Goal: Transaction & Acquisition: Subscribe to service/newsletter

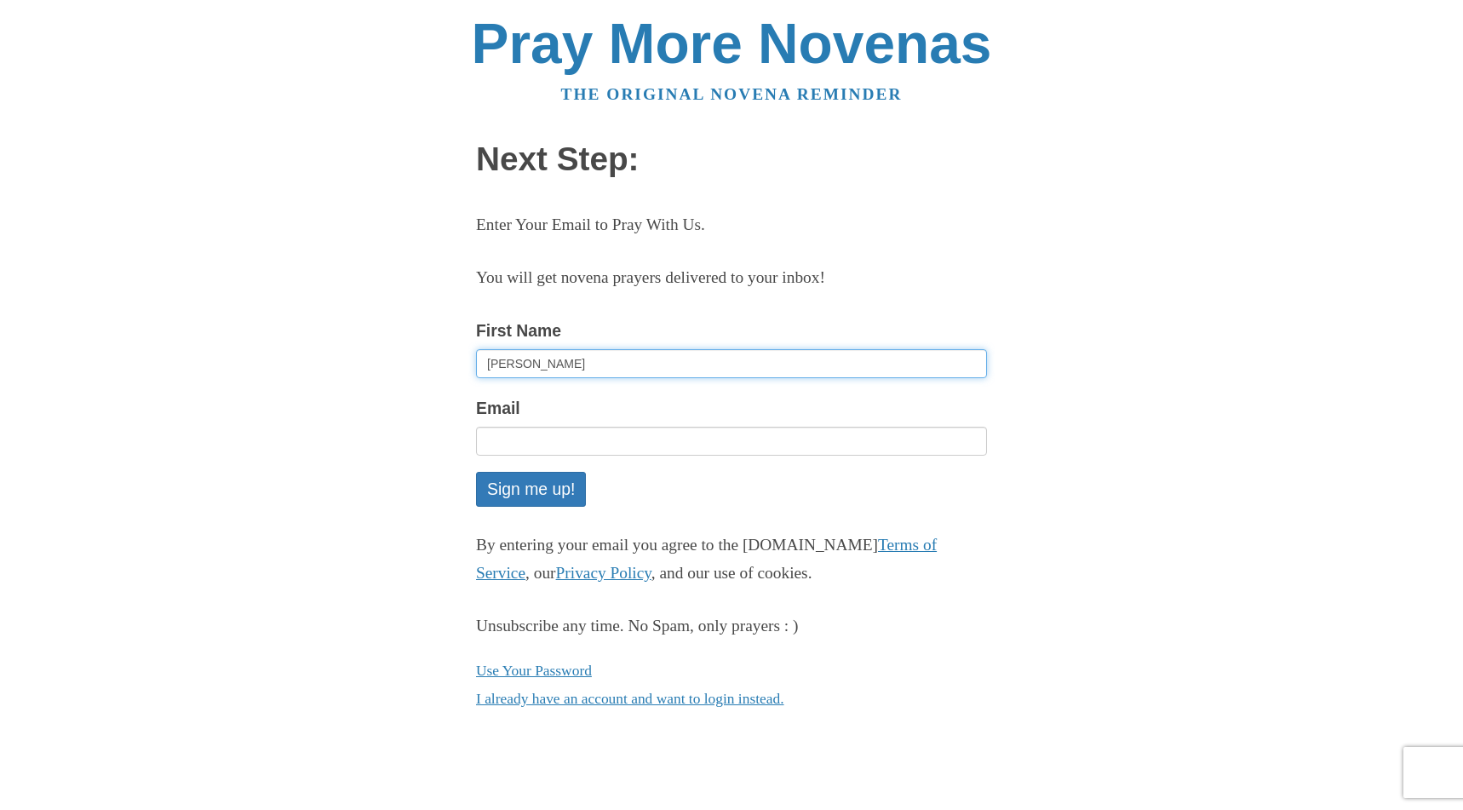
type input "[PERSON_NAME]"
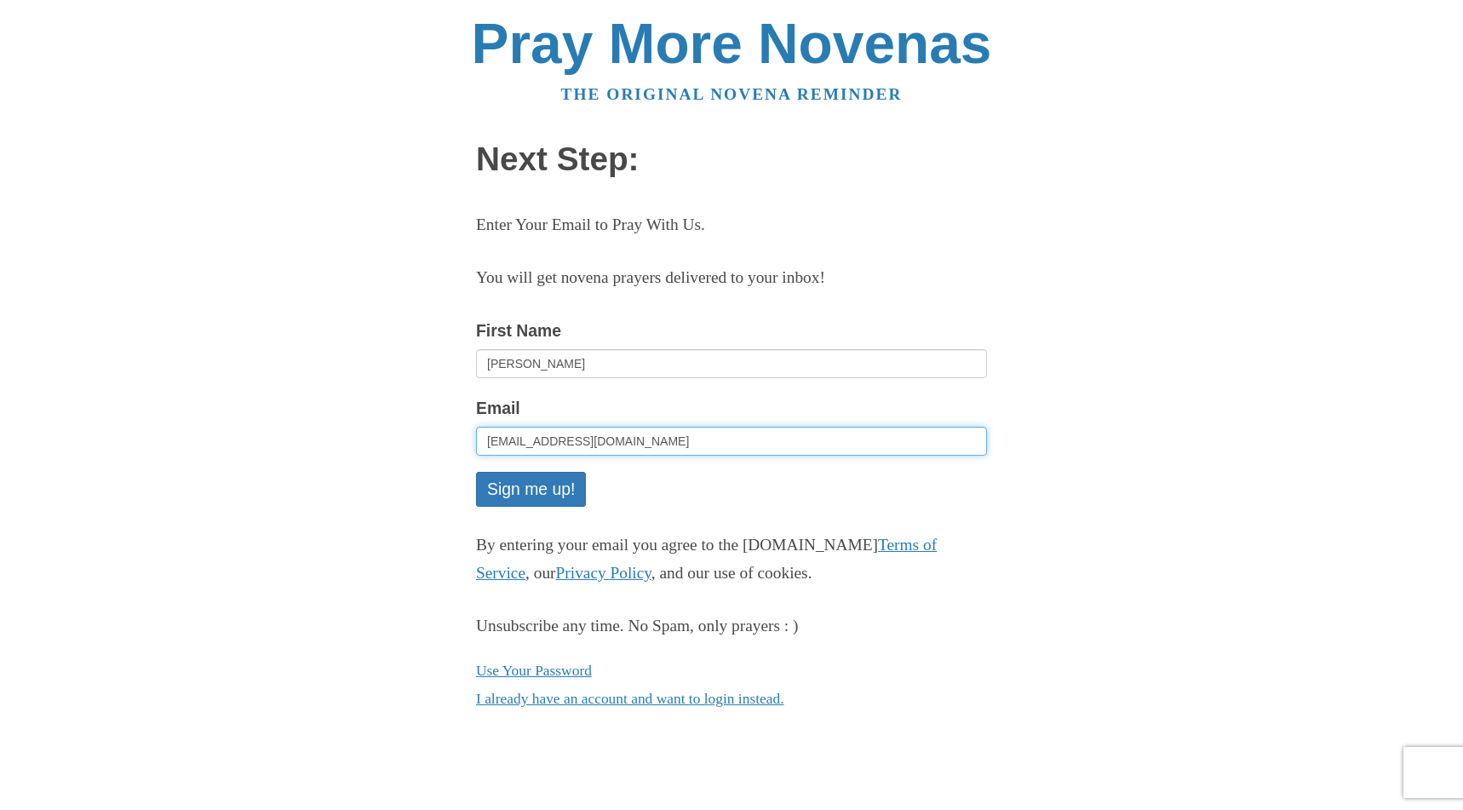
type input "[EMAIL_ADDRESS][DOMAIN_NAME]"
click at [736, 497] on div "Sign me up!" at bounding box center [731, 489] width 511 height 35
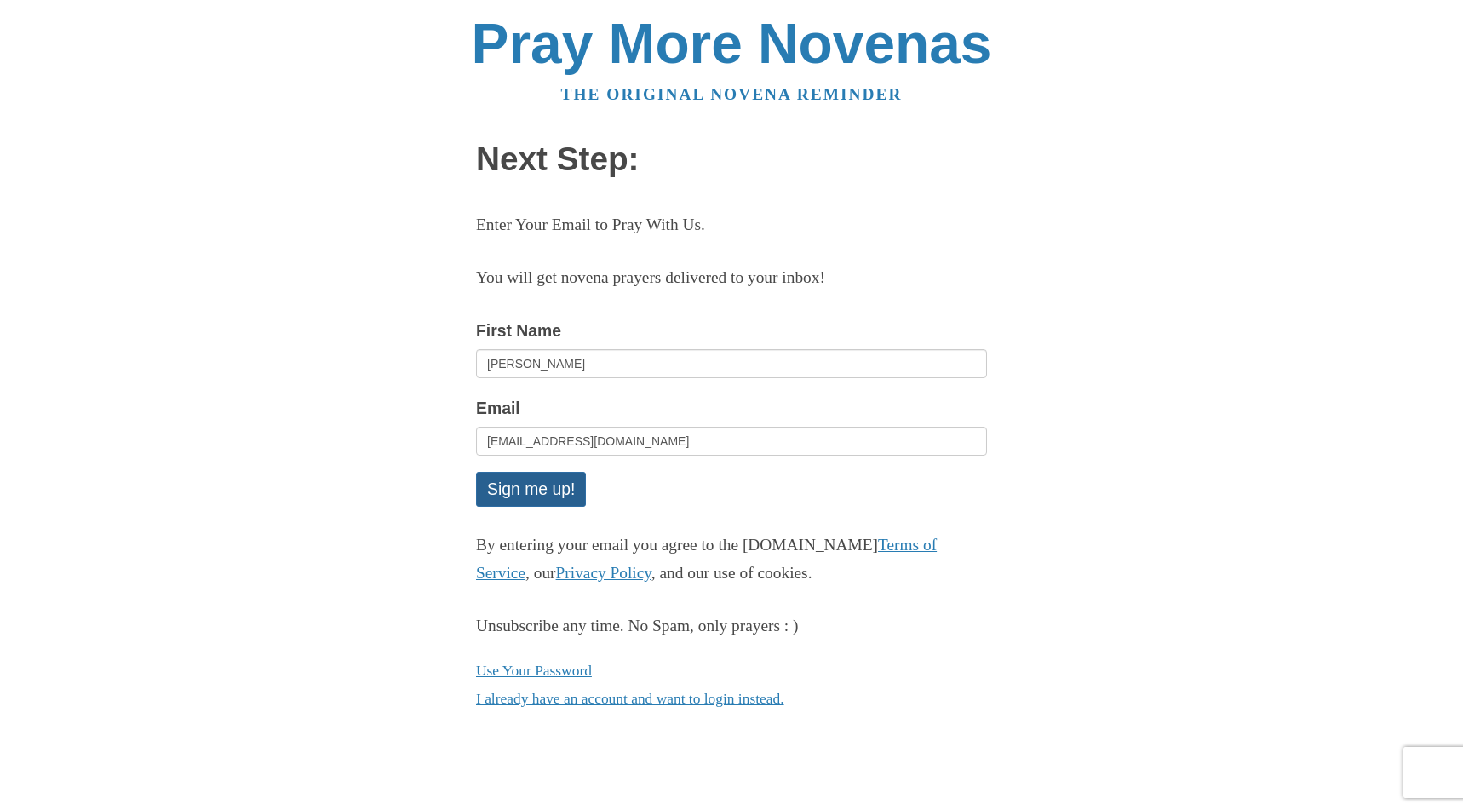
click at [539, 487] on button "Sign me up!" at bounding box center [531, 489] width 110 height 35
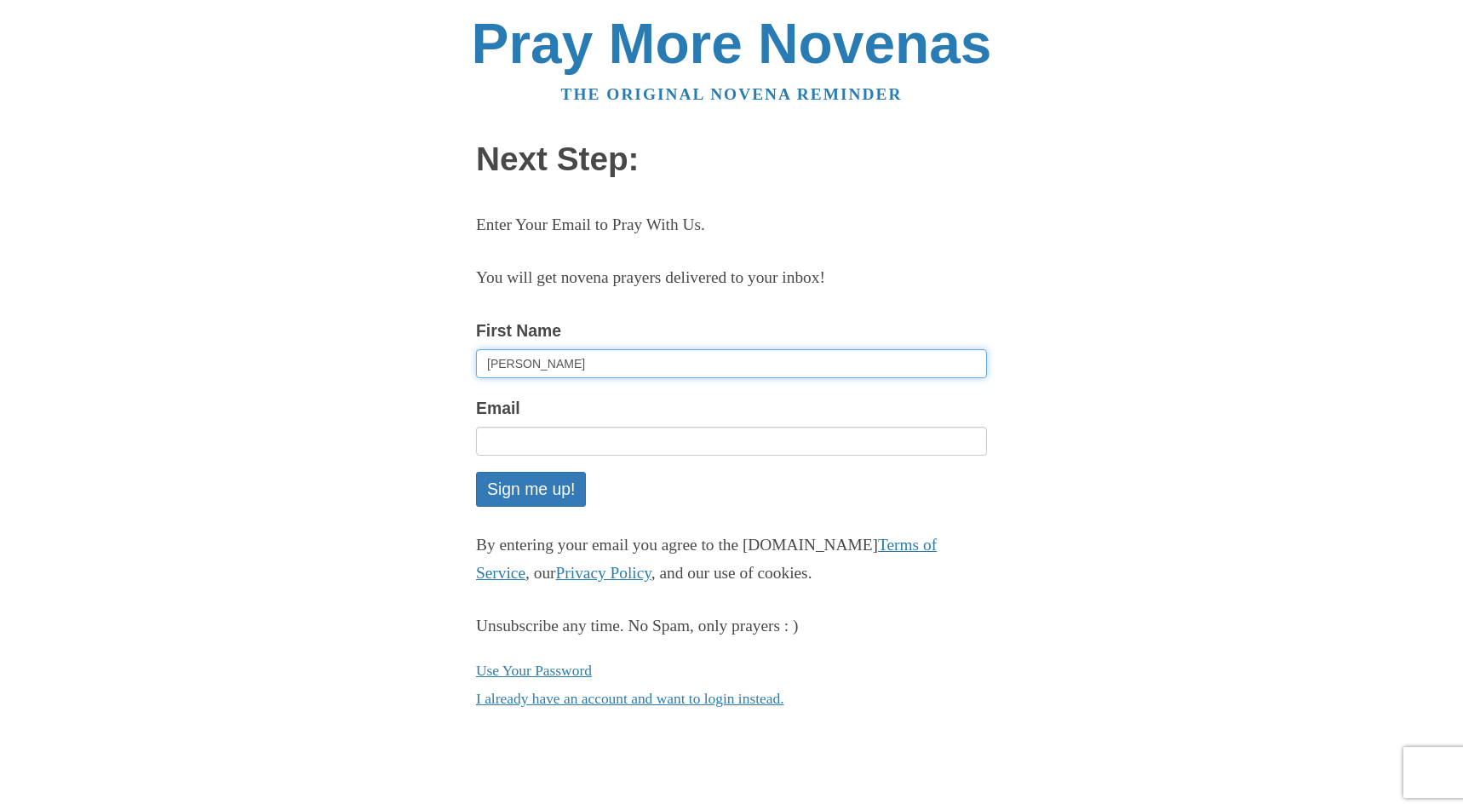
type input "[PERSON_NAME]"
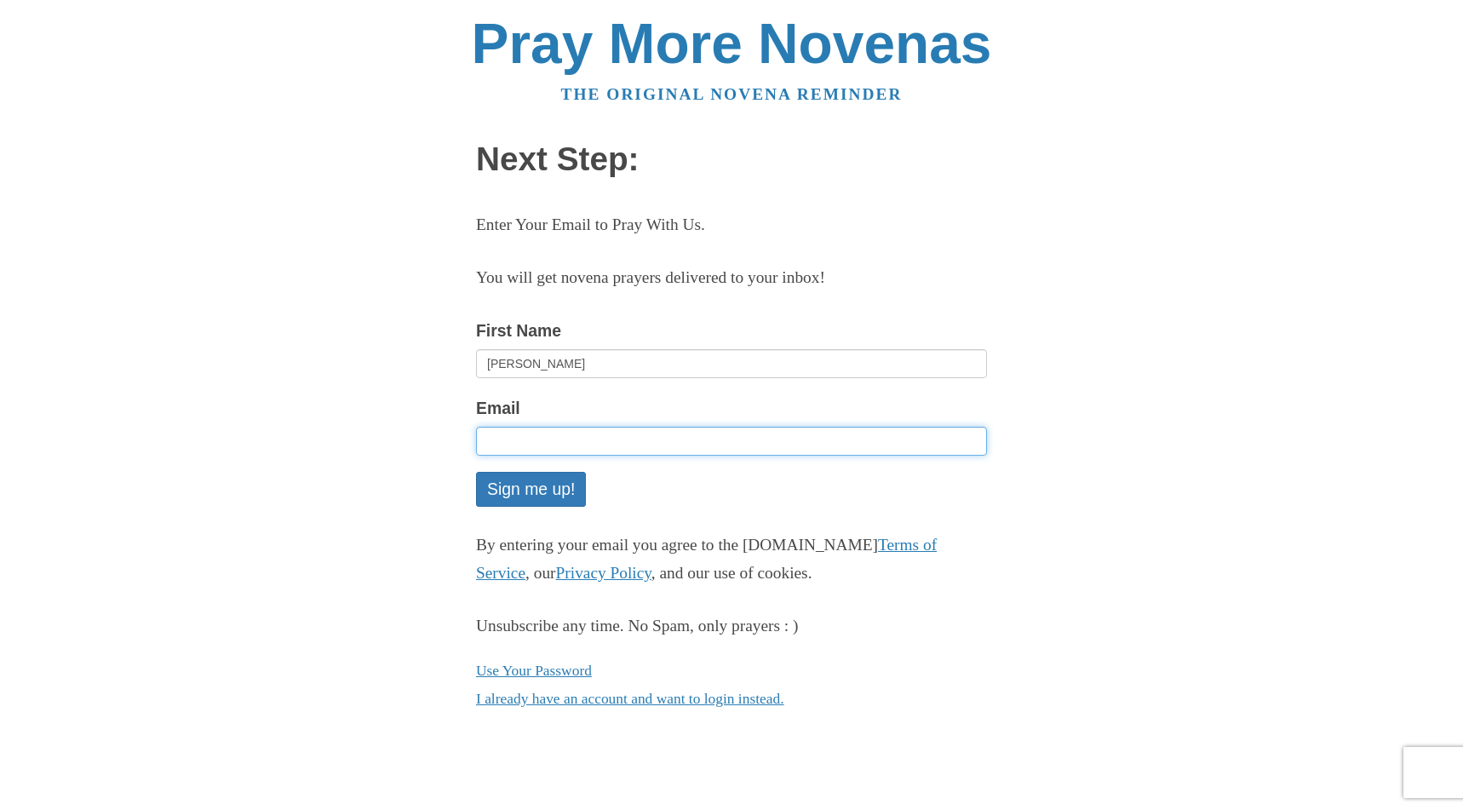
type input "[EMAIL_ADDRESS][DOMAIN_NAME]"
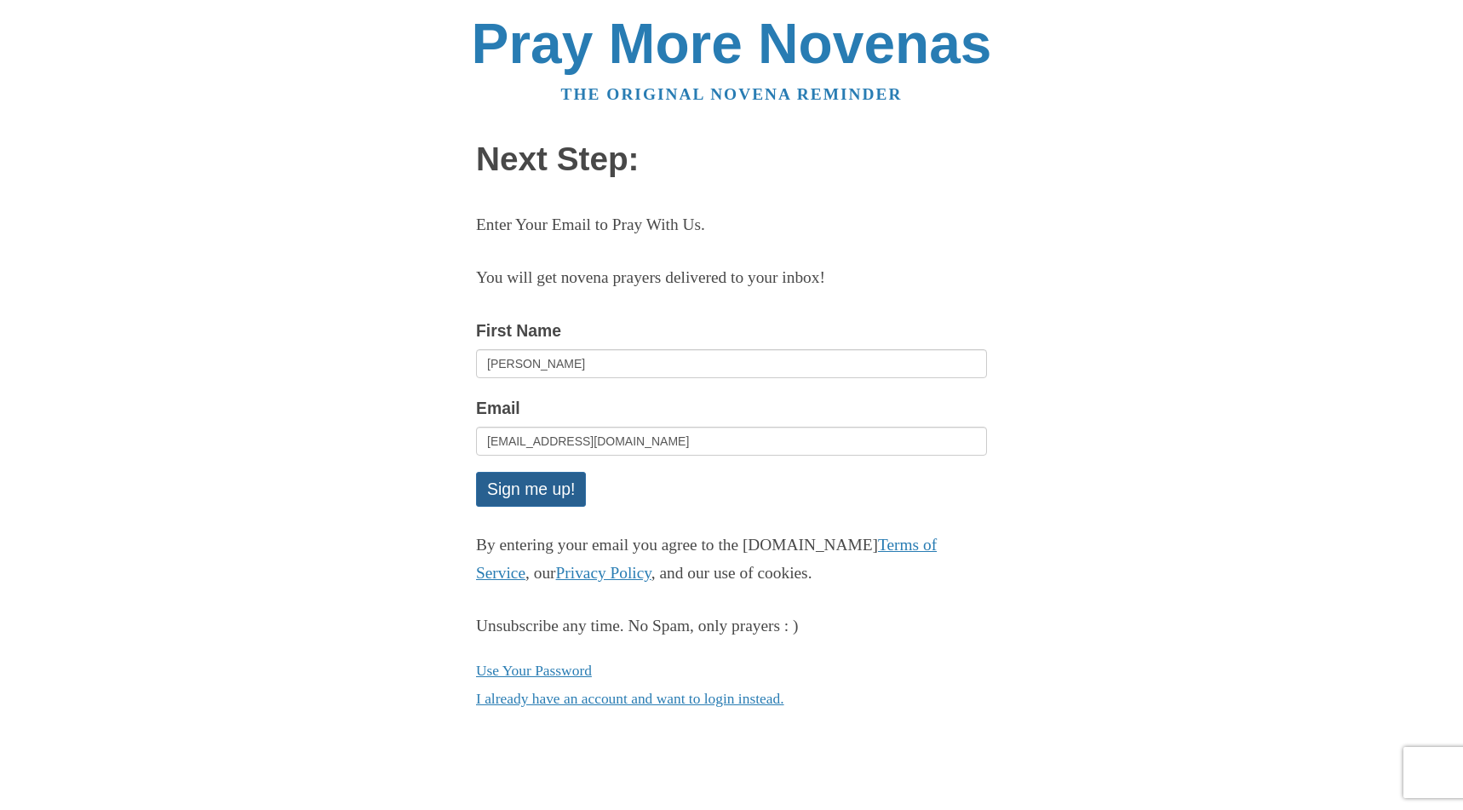
click at [561, 485] on button "Sign me up!" at bounding box center [531, 489] width 110 height 35
